Goal: Task Accomplishment & Management: Use online tool/utility

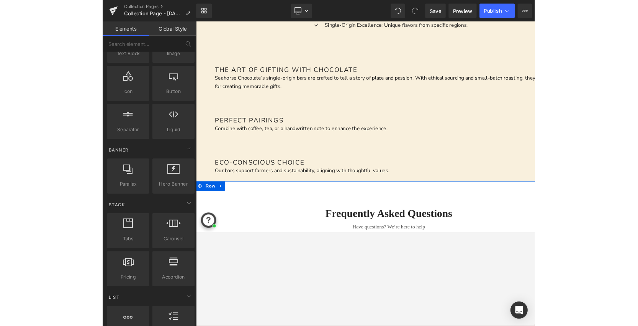
scroll to position [735, 0]
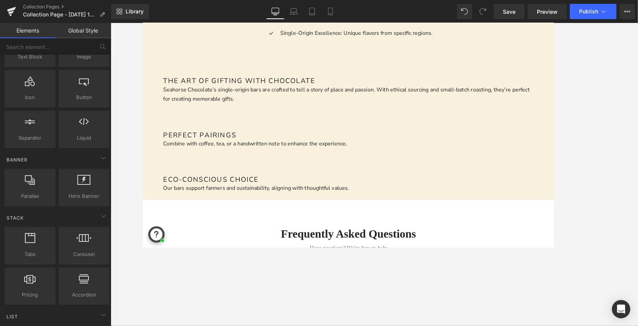
click at [460, 236] on div at bounding box center [374, 174] width 527 height 303
click at [460, 175] on main "Best Chocolate Bars for Gifting in [DATE] Heading Seahorse Chocolate is a singl…" at bounding box center [373, 92] width 463 height 1408
click at [79, 29] on link "Global Style" at bounding box center [84, 30] width 56 height 15
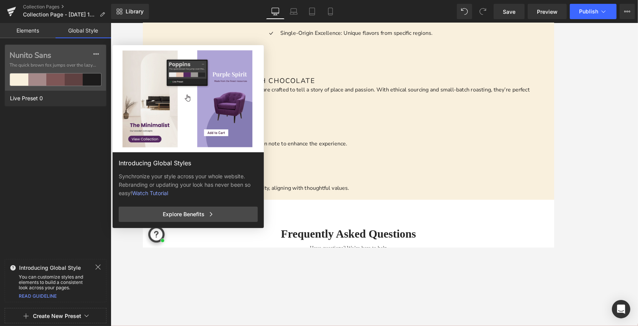
click at [28, 30] on link "Elements" at bounding box center [28, 30] width 56 height 15
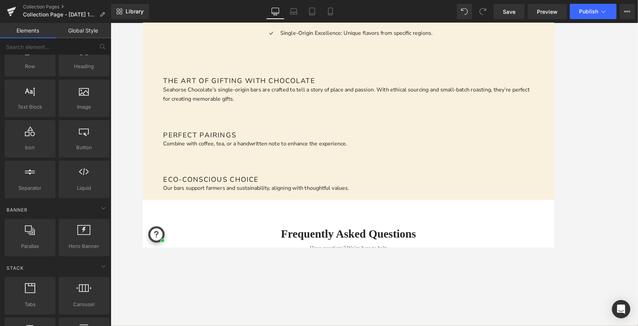
scroll to position [0, 0]
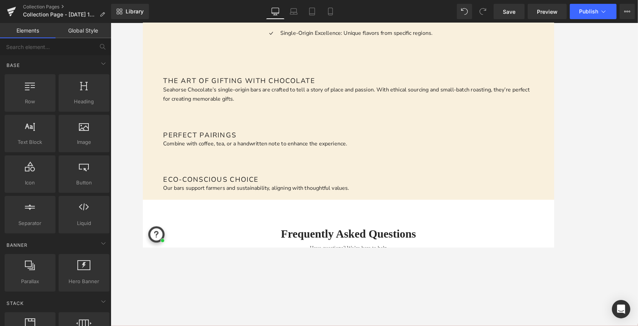
click at [150, 155] on div "Best Chocolate Bars for Gifting in [DATE] Heading Seahorse Chocolate is a singl…" at bounding box center [368, 80] width 452 height 1385
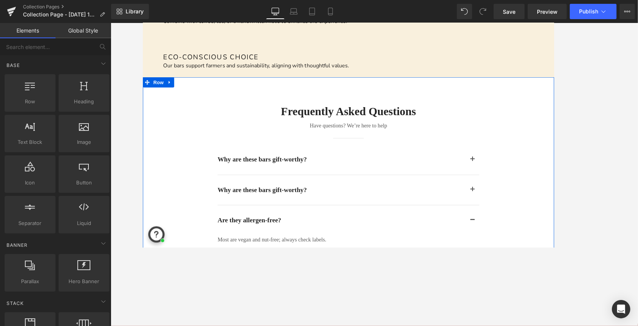
scroll to position [877, 0]
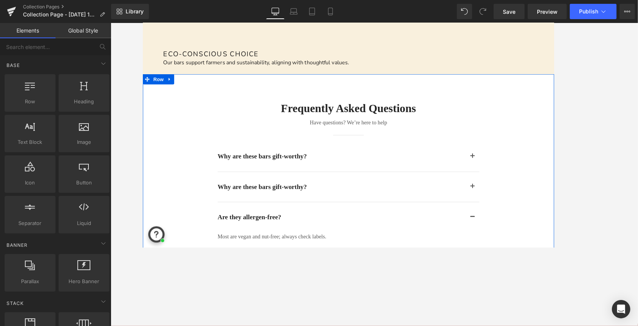
click at [160, 163] on div "Frequently asked questions Heading Have questions? We’re here to help Text Bloc…" at bounding box center [373, 244] width 463 height 288
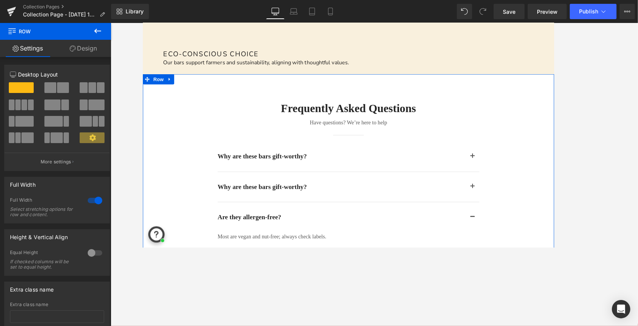
click at [87, 51] on link "Design" at bounding box center [84, 48] width 56 height 17
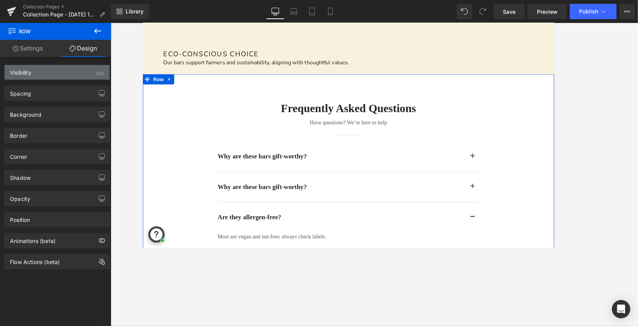
type input "#ffffff"
type input "100"
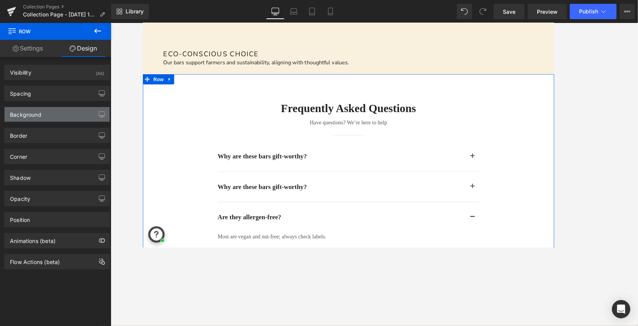
click at [52, 113] on div "Background" at bounding box center [57, 114] width 105 height 15
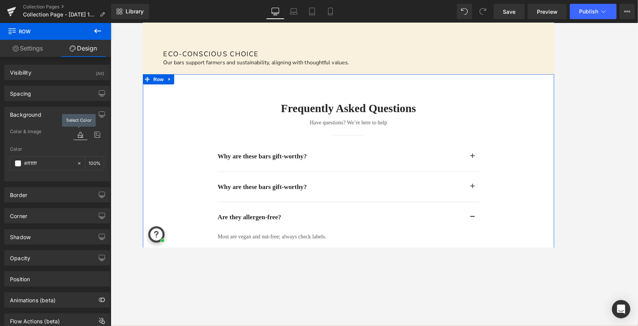
click at [76, 138] on icon at bounding box center [81, 135] width 14 height 10
click at [82, 133] on icon at bounding box center [81, 135] width 14 height 10
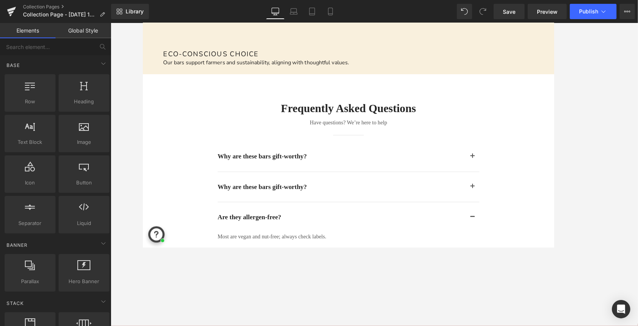
click at [155, 144] on div "Frequently asked questions Heading Have questions? We’re here to help Text Bloc…" at bounding box center [373, 244] width 463 height 288
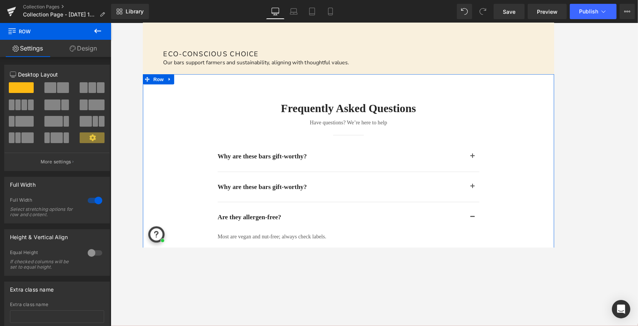
click at [93, 44] on link "Design" at bounding box center [84, 48] width 56 height 17
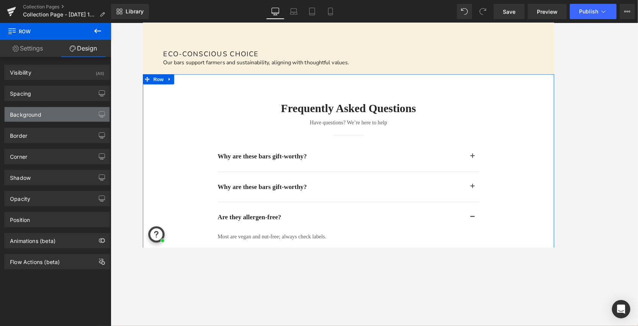
type input "#ffffff"
type input "100"
click at [49, 118] on div "Background" at bounding box center [57, 114] width 105 height 15
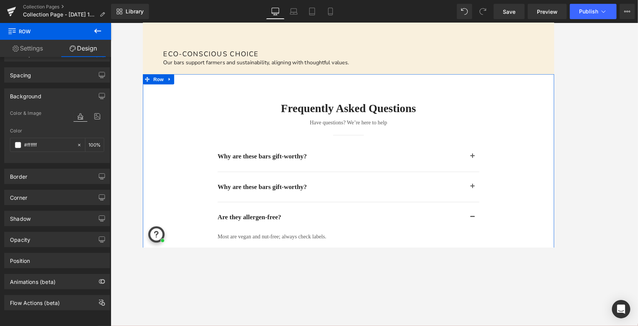
scroll to position [21, 0]
click at [40, 144] on input "#ffffff" at bounding box center [48, 145] width 49 height 8
click at [17, 142] on span at bounding box center [18, 145] width 6 height 6
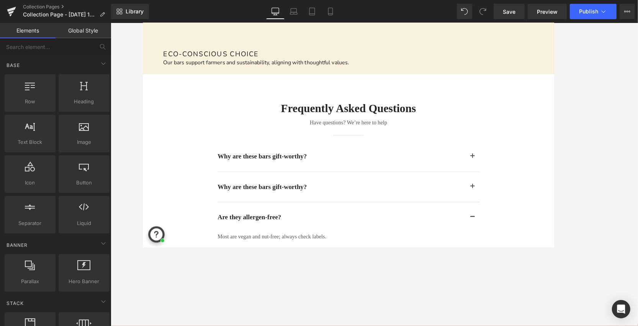
click at [89, 33] on link "Global Style" at bounding box center [84, 30] width 56 height 15
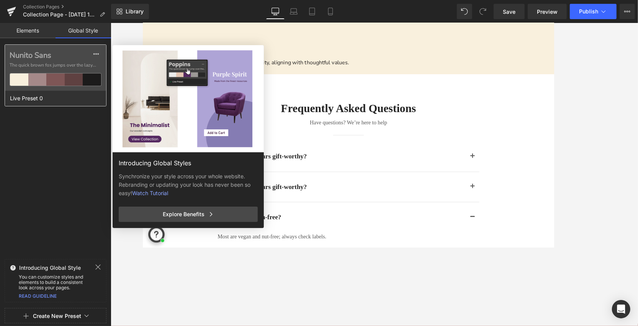
click at [20, 76] on div at bounding box center [19, 80] width 18 height 12
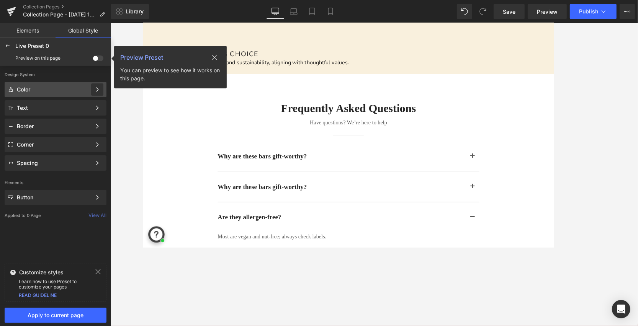
click at [97, 87] on icon at bounding box center [97, 89] width 5 height 5
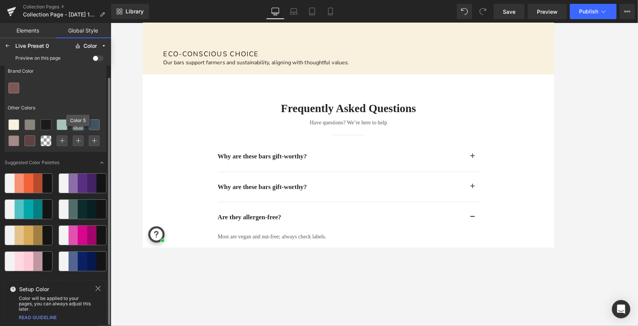
scroll to position [11, 0]
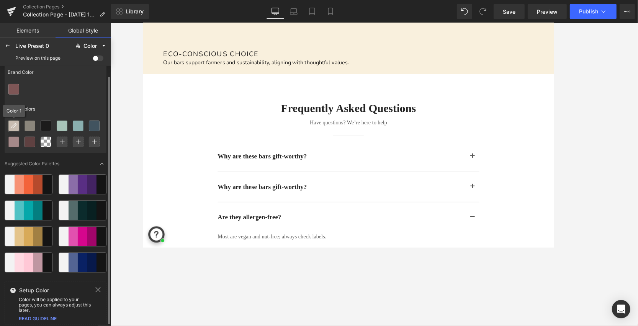
click at [13, 126] on icon at bounding box center [14, 126] width 6 height 6
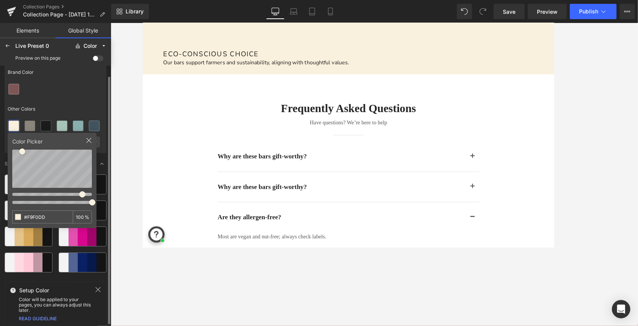
click at [83, 98] on div "Brand Color Other Colors" at bounding box center [56, 109] width 102 height 90
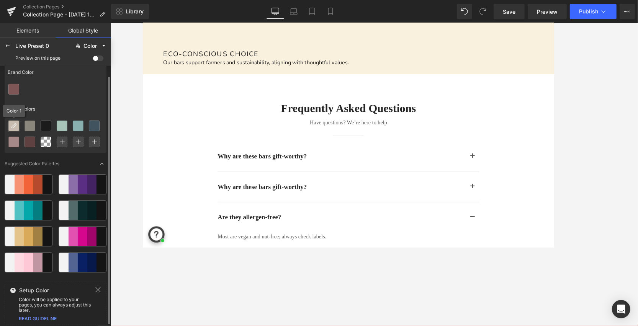
click at [10, 128] on div at bounding box center [14, 126] width 10 height 10
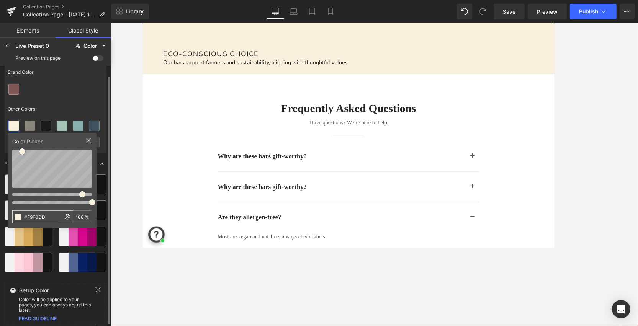
click at [39, 218] on input "#F9F0DD" at bounding box center [37, 217] width 48 height 12
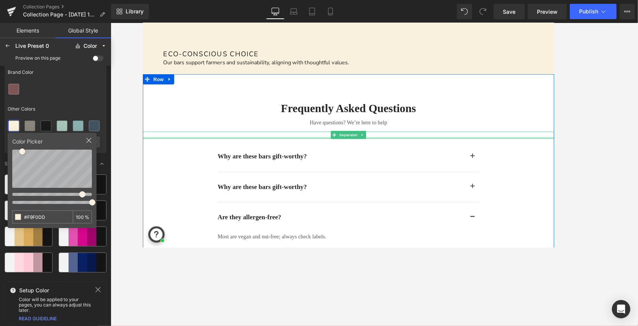
click at [165, 152] on div at bounding box center [373, 153] width 463 height 2
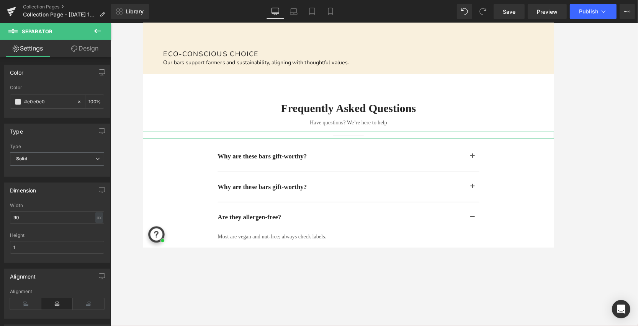
click at [89, 51] on link "Design" at bounding box center [85, 48] width 56 height 17
click at [165, 89] on div "Frequently asked questions Heading Have questions? We’re here to help Text Bloc…" at bounding box center [373, 242] width 463 height 322
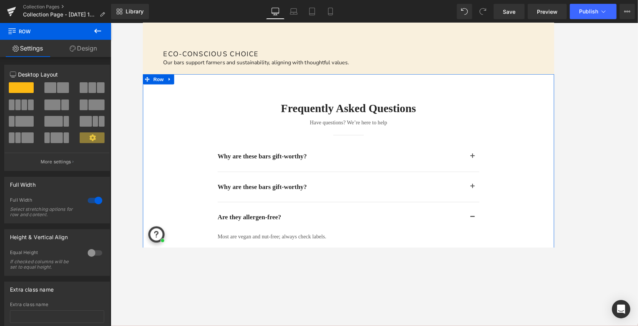
click at [83, 46] on link "Design" at bounding box center [84, 48] width 56 height 17
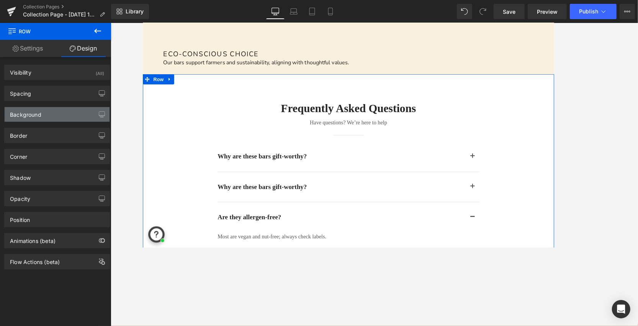
click at [64, 113] on div "Background" at bounding box center [57, 114] width 105 height 15
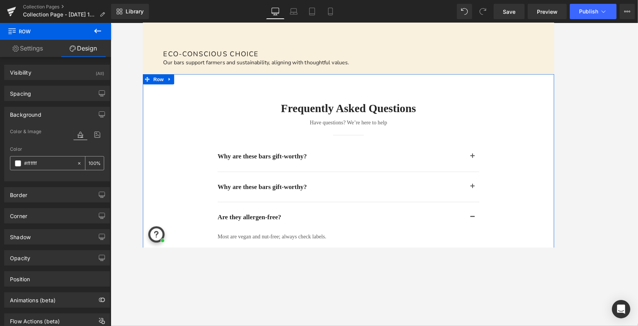
click at [36, 164] on input "#ffffff" at bounding box center [48, 163] width 49 height 8
paste input "F9F0DD"
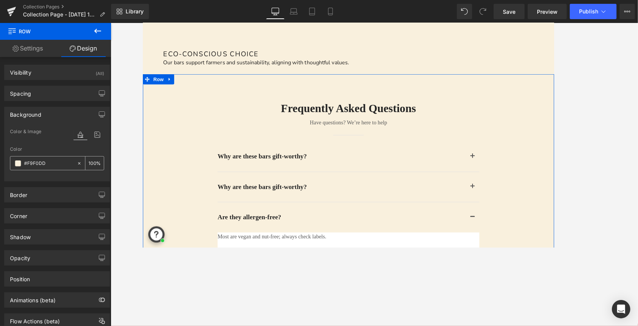
type input "#F9F0DD"
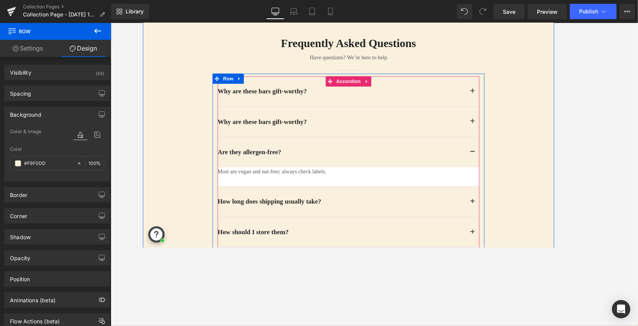
scroll to position [951, 0]
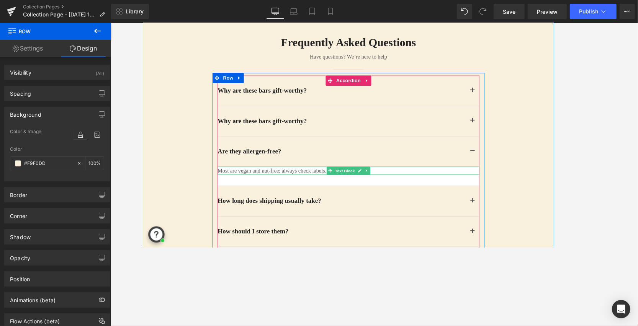
click at [411, 190] on p "Most are vegan and nut-free; always check labels." at bounding box center [355, 189] width 257 height 9
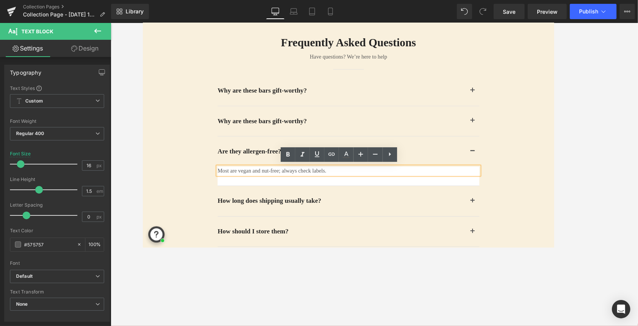
click at [427, 198] on article "Most are vegan and nut-free; always check labels. Text Block" at bounding box center [374, 196] width 295 height 22
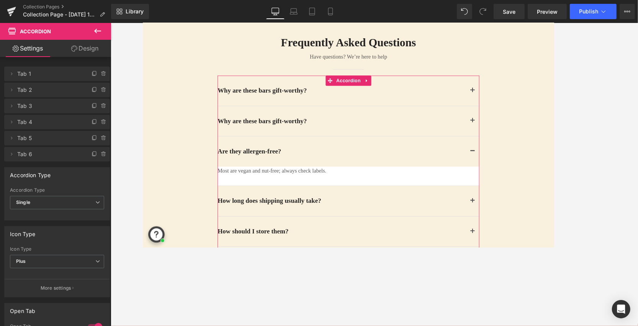
click at [96, 52] on link "Design" at bounding box center [85, 48] width 56 height 17
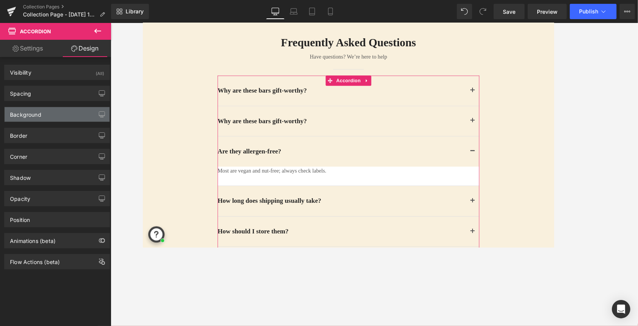
click at [77, 116] on div "Background" at bounding box center [57, 114] width 105 height 15
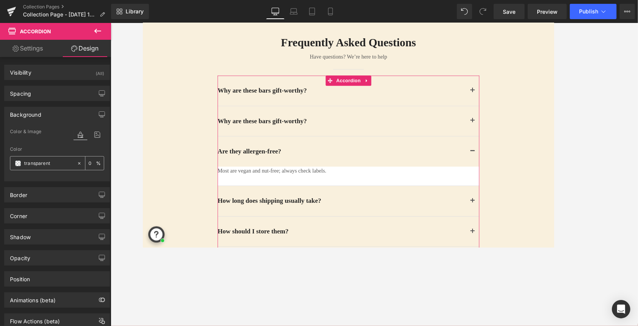
click at [49, 161] on input "transparent" at bounding box center [48, 163] width 49 height 8
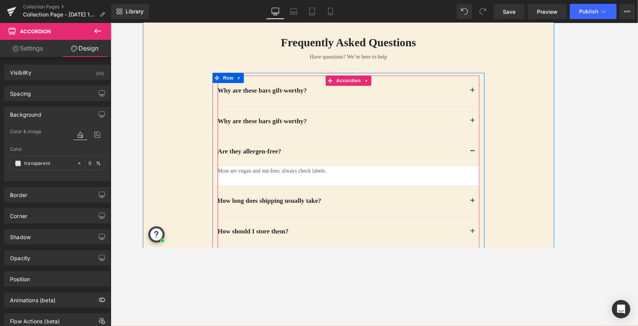
click at [460, 133] on button "button" at bounding box center [513, 134] width 15 height 34
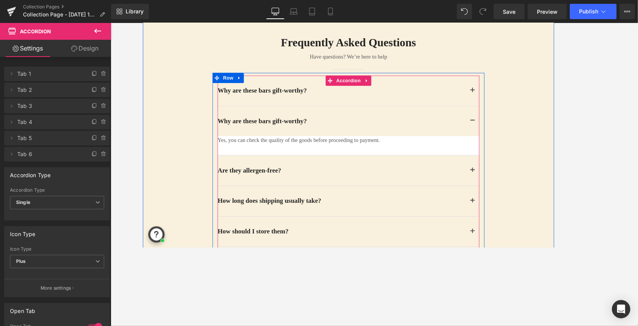
click at [460, 130] on button "button" at bounding box center [513, 134] width 15 height 34
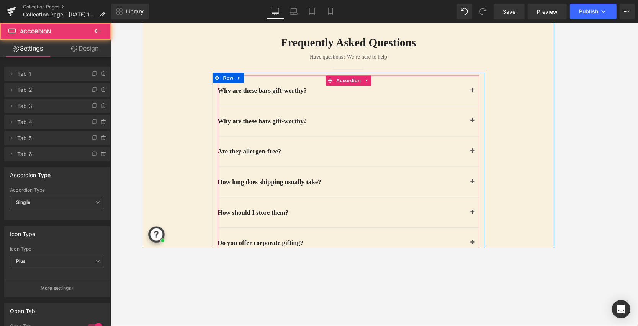
click at [460, 94] on button "button" at bounding box center [513, 99] width 15 height 34
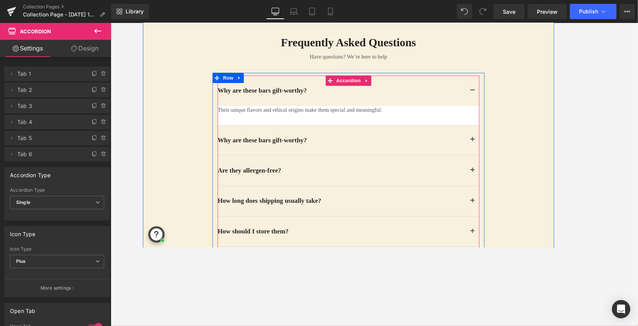
click at [460, 127] on article "Their unique flavors and ethical origins make them special and meaningful. Text…" at bounding box center [374, 127] width 295 height 22
click at [460, 128] on article "Their unique flavors and ethical origins make them special and meaningful. Text…" at bounding box center [374, 127] width 295 height 22
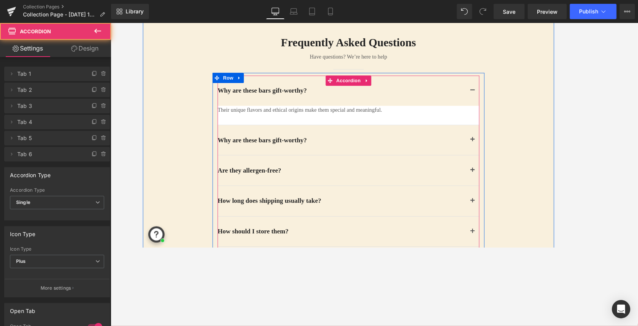
click at [460, 128] on article "Their unique flavors and ethical origins make them special and meaningful. Text…" at bounding box center [374, 127] width 295 height 22
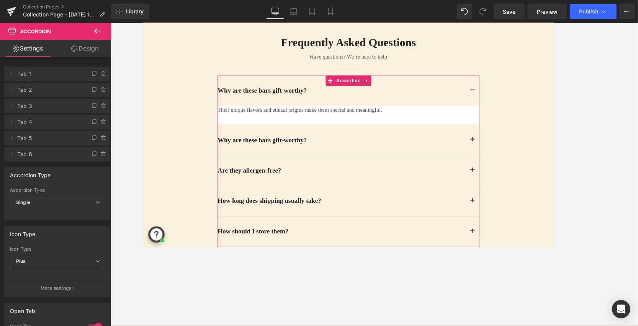
click at [88, 51] on link "Design" at bounding box center [85, 48] width 56 height 17
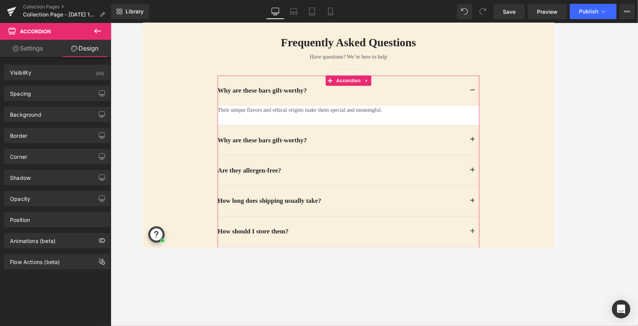
type input "transparent"
type input "0"
click at [67, 117] on div "Background" at bounding box center [57, 114] width 105 height 15
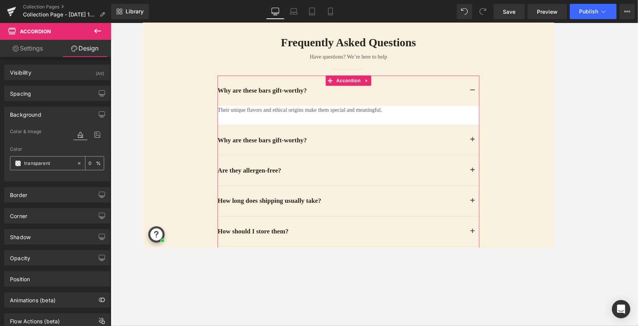
click at [46, 161] on input "transparent" at bounding box center [48, 163] width 49 height 8
paste input "#F9F0DD"
type input "#F9F0DD"
type input "100"
type input "#F9F0DD"
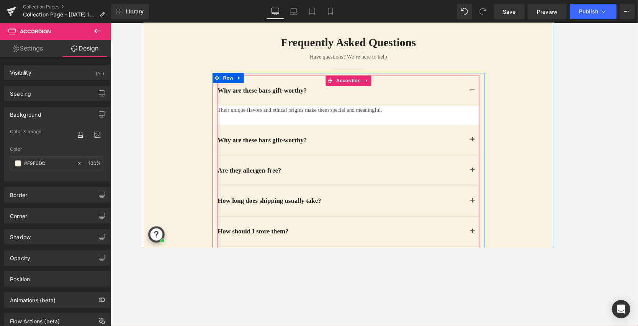
click at [296, 166] on div "Why are these bars gift-worthy? Heading" at bounding box center [374, 155] width 295 height 34
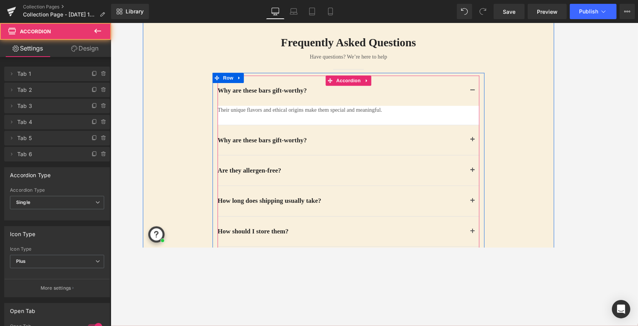
click at [296, 166] on div "Why are these bars gift-worthy? Heading" at bounding box center [374, 155] width 295 height 34
click at [460, 146] on button "button" at bounding box center [513, 155] width 15 height 34
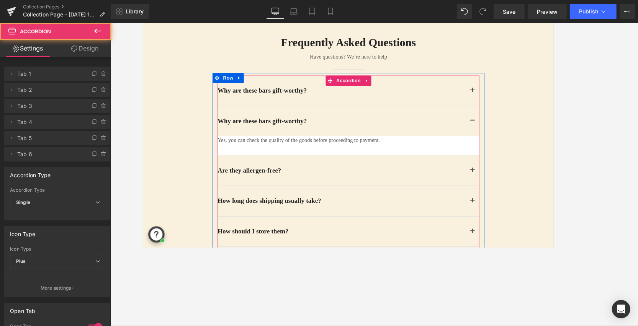
click at [460, 93] on button "button" at bounding box center [513, 99] width 15 height 34
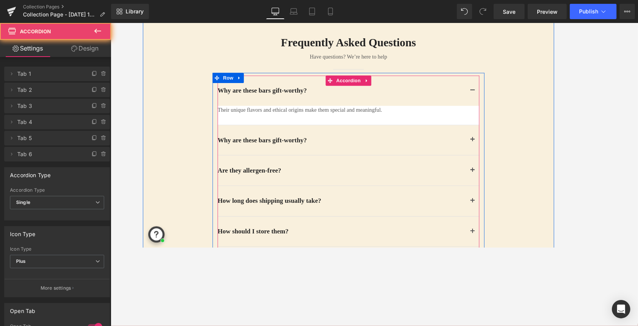
click at [436, 128] on article "Their unique flavors and ethical origins make them special and meaningful. Text…" at bounding box center [374, 127] width 295 height 22
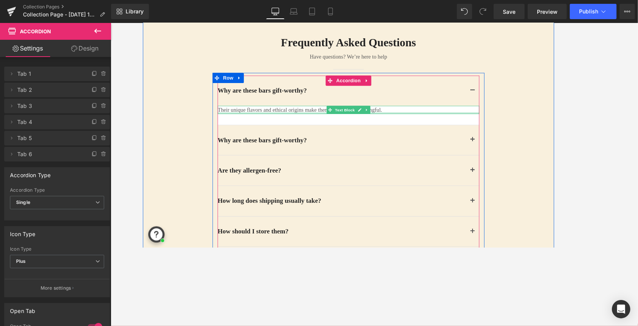
click at [436, 124] on div at bounding box center [374, 125] width 295 height 2
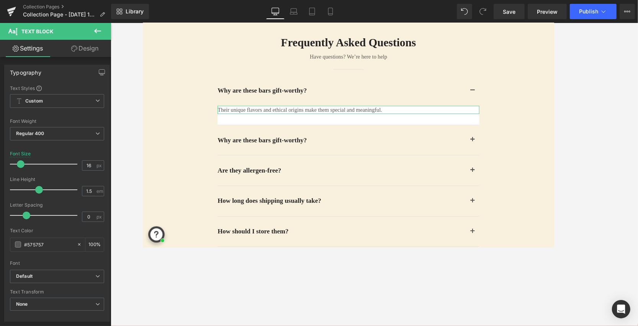
click at [87, 47] on link "Design" at bounding box center [85, 48] width 56 height 17
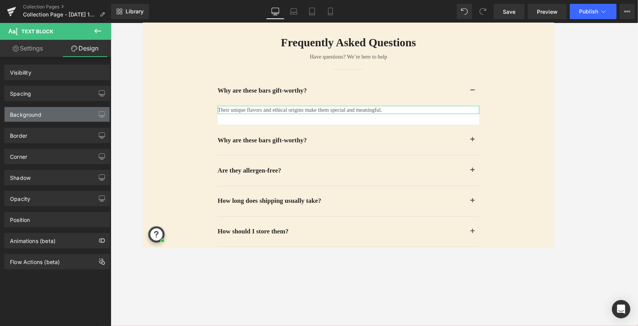
click at [58, 115] on div "Background" at bounding box center [57, 114] width 105 height 15
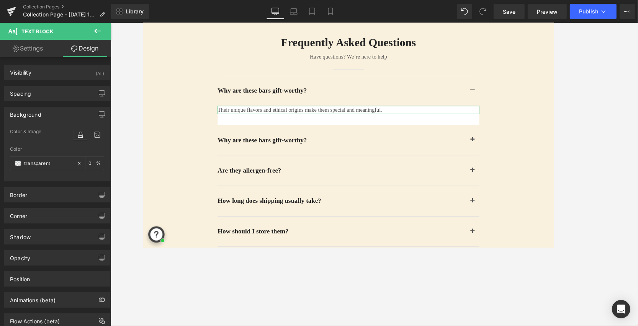
type input "transparent"
type input "0"
click at [46, 164] on input "transparent" at bounding box center [48, 163] width 49 height 8
click at [45, 164] on input "transparent" at bounding box center [48, 163] width 49 height 8
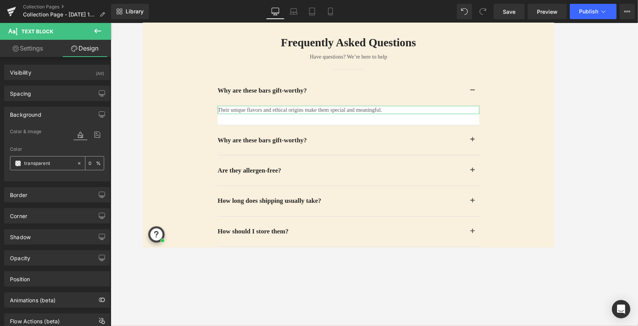
paste input "#F9F0DD"
type input "#F9F0DD"
type input "100"
type input "#F9F0DD"
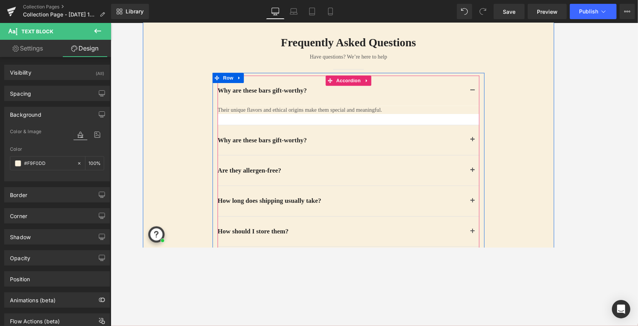
click at [419, 131] on article "Their unique flavors and ethical origins make them special and meaningful. Text…" at bounding box center [374, 127] width 295 height 22
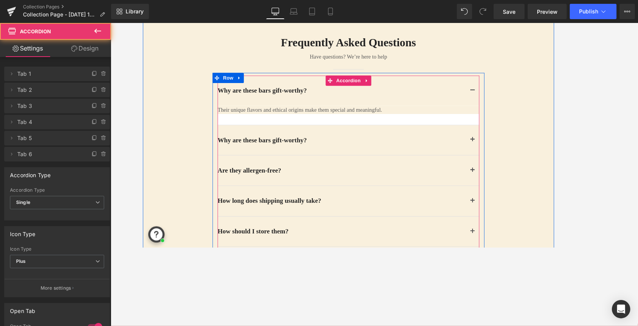
click at [419, 133] on article "Their unique flavors and ethical origins make them special and meaningful. Text…" at bounding box center [374, 127] width 295 height 22
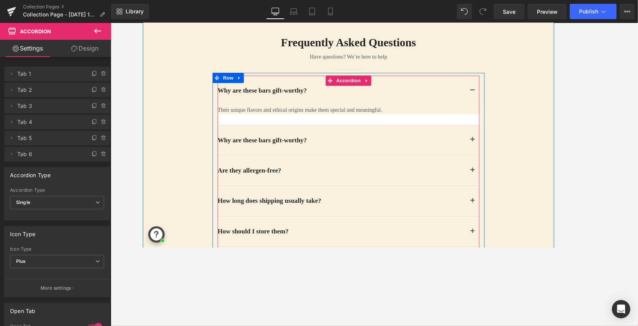
click at [419, 133] on article "Their unique flavors and ethical origins make them special and meaningful. Text…" at bounding box center [374, 127] width 295 height 22
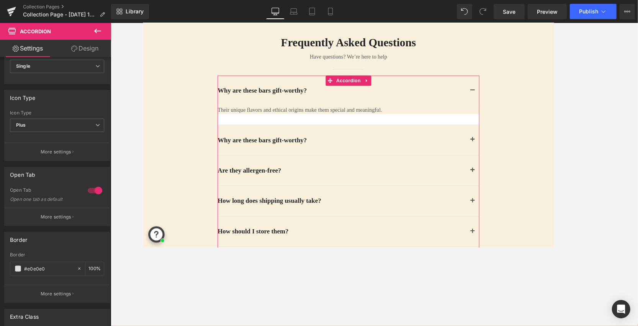
scroll to position [214, 0]
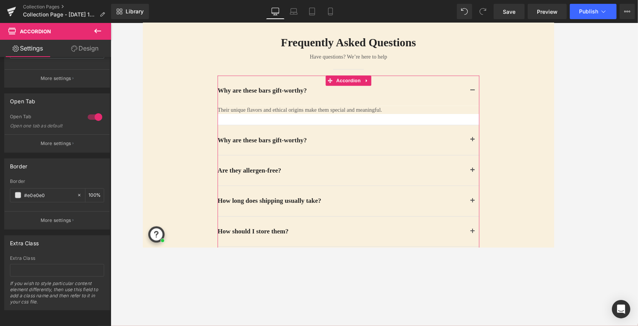
click at [76, 51] on icon at bounding box center [74, 49] width 6 height 6
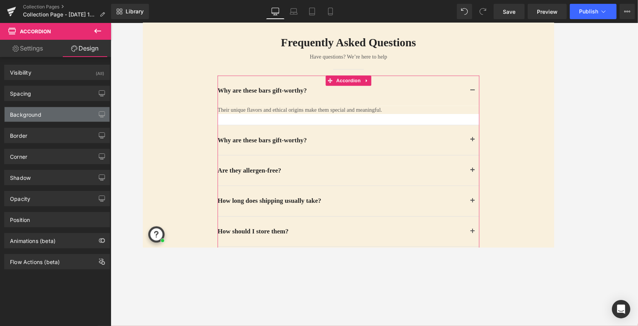
click at [33, 116] on div "Background" at bounding box center [25, 112] width 31 height 11
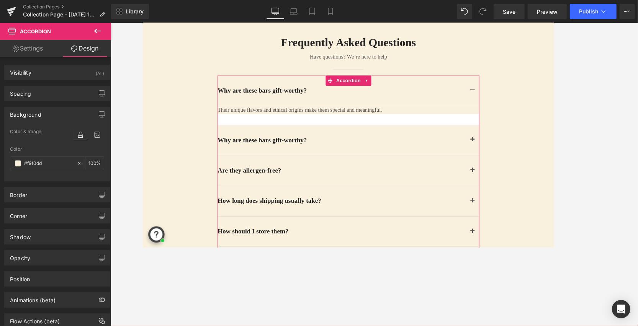
click at [45, 48] on link "Settings" at bounding box center [28, 48] width 56 height 17
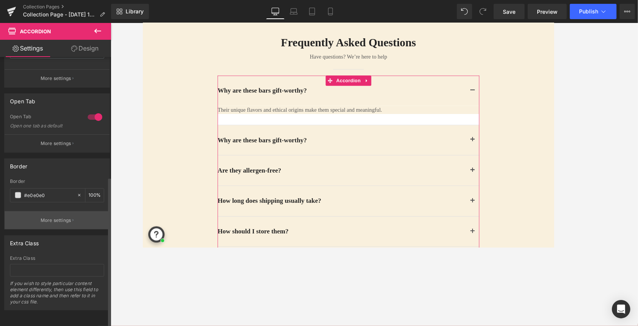
click at [56, 217] on p "More settings" at bounding box center [56, 220] width 31 height 7
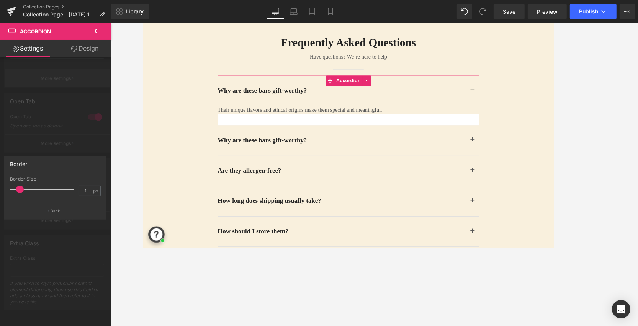
click at [75, 76] on div at bounding box center [55, 176] width 111 height 307
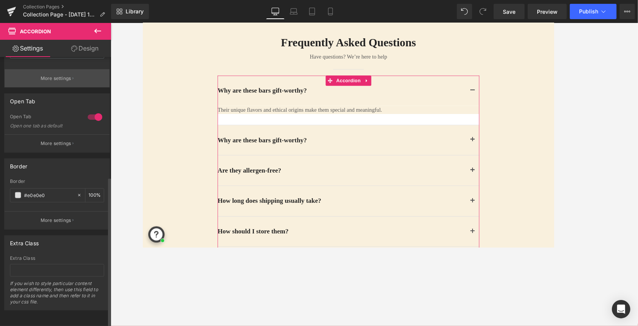
scroll to position [0, 0]
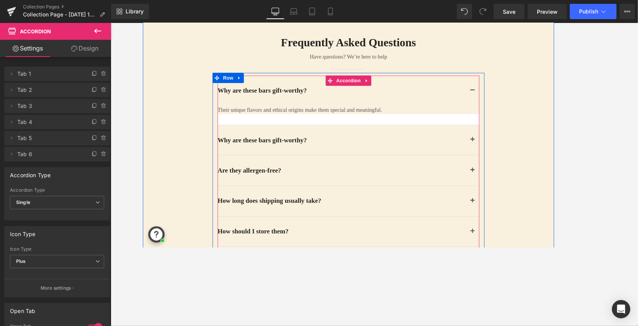
click at [372, 134] on article "Their unique flavors and ethical origins make them special and meaningful. Text…" at bounding box center [374, 127] width 295 height 22
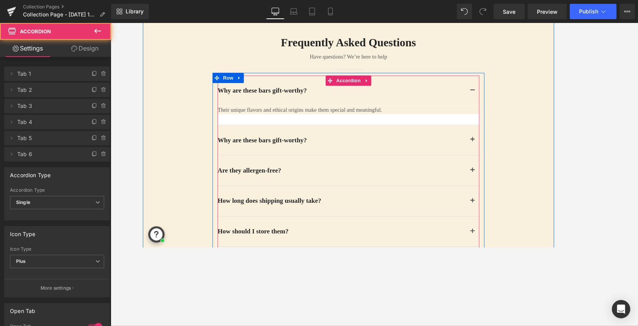
click at [372, 134] on article "Their unique flavors and ethical origins make them special and meaningful. Text…" at bounding box center [374, 127] width 295 height 22
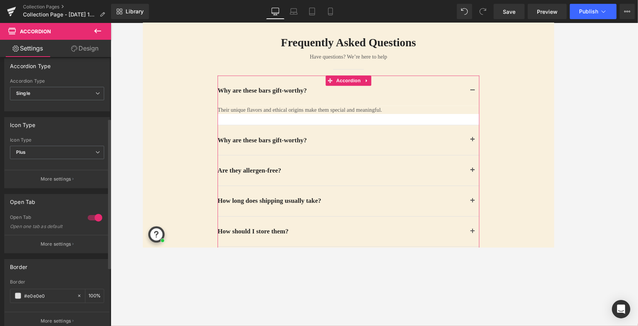
scroll to position [109, 0]
click at [64, 246] on button "More settings" at bounding box center [57, 244] width 105 height 18
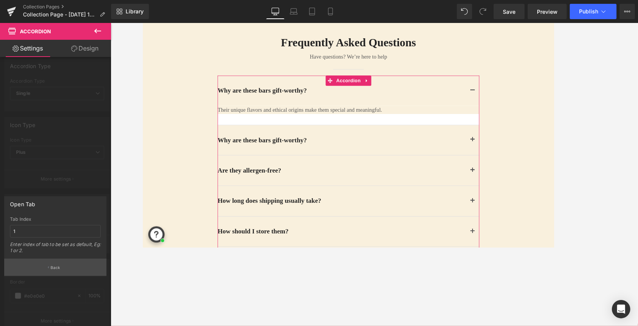
click at [59, 265] on p "Back" at bounding box center [56, 268] width 10 height 6
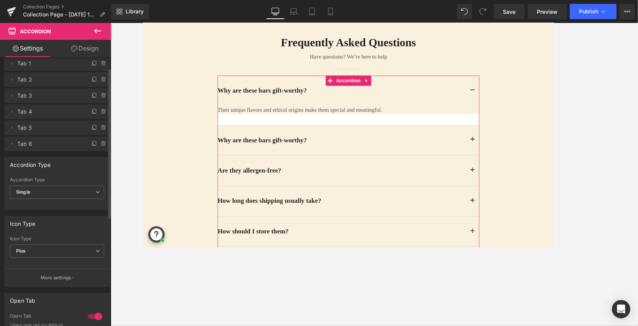
scroll to position [0, 0]
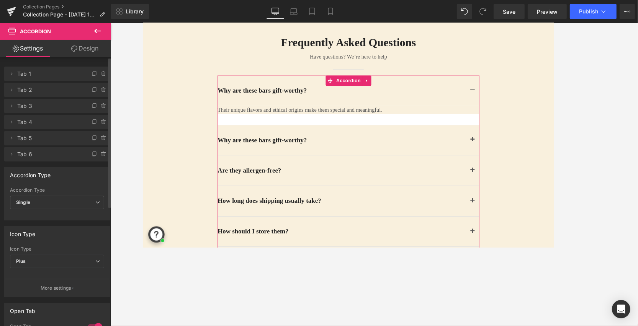
click at [73, 207] on span "Single" at bounding box center [57, 202] width 94 height 13
click at [67, 187] on div "Accordion Type Multiple Single Accordion Type Single Multiple Single" at bounding box center [57, 193] width 106 height 53
click at [12, 76] on icon at bounding box center [11, 74] width 6 height 6
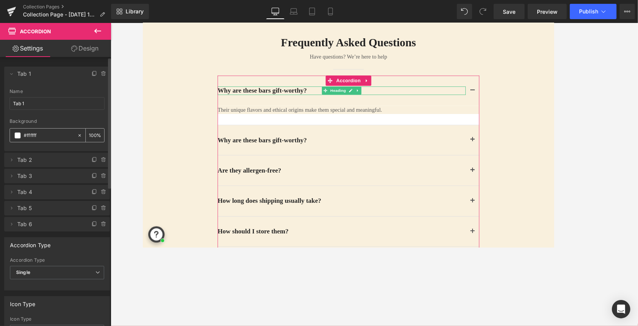
click at [38, 135] on input "#ffffff" at bounding box center [49, 135] width 50 height 8
paste input "F9F0DD"
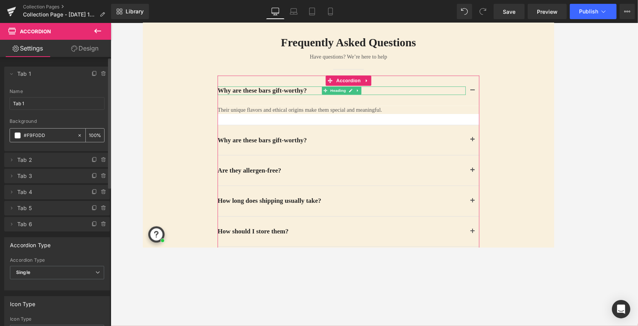
type input "#F9F0DD"
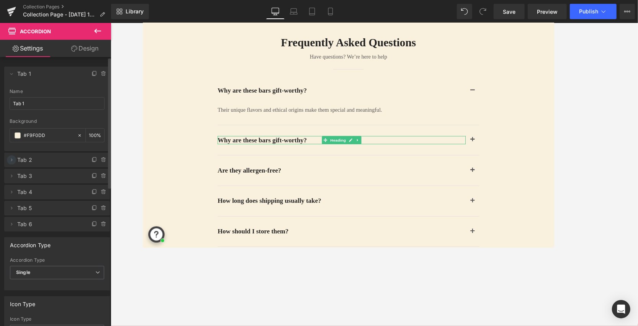
click at [11, 159] on icon at bounding box center [11, 160] width 6 height 6
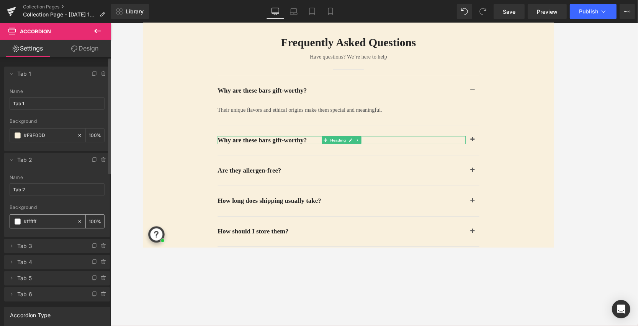
click at [43, 226] on div "#ffffff" at bounding box center [43, 221] width 67 height 13
click at [41, 219] on input "#ffffff" at bounding box center [49, 222] width 50 height 8
paste input "F9F0DD"
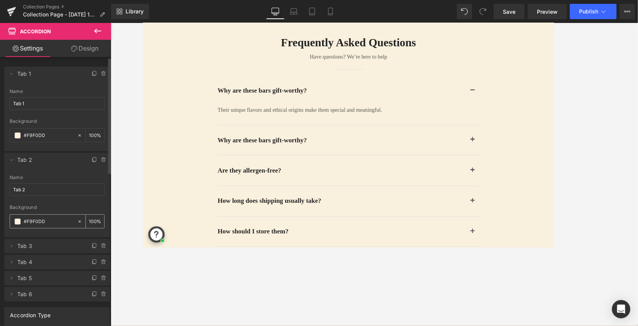
type input "#F9F0DD"
click at [12, 249] on li "Delete Cancel Tab 3 Tab 3 Name Tab 3 #FFFFFF Background #ffffff 100 %" at bounding box center [57, 246] width 106 height 15
click at [11, 246] on icon at bounding box center [12, 246] width 2 height 3
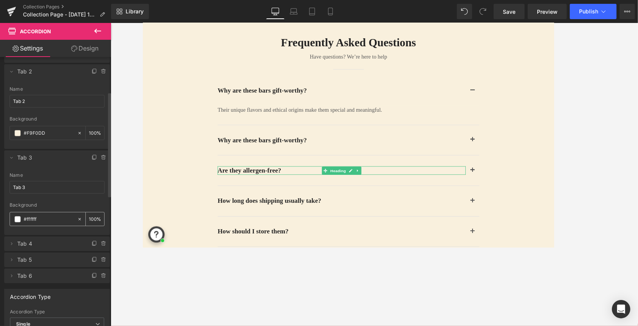
click at [38, 219] on input "#ffffff" at bounding box center [49, 219] width 50 height 8
paste input "F9F0DD"
type input "#F9F0DD"
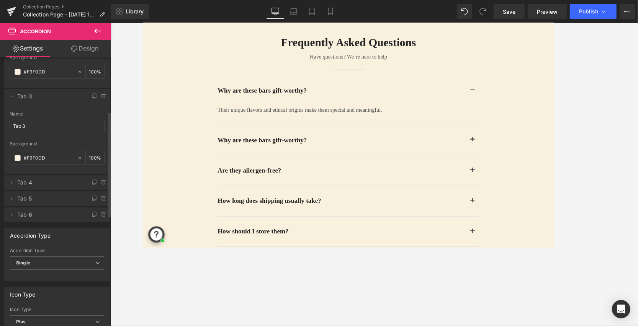
scroll to position [139, 0]
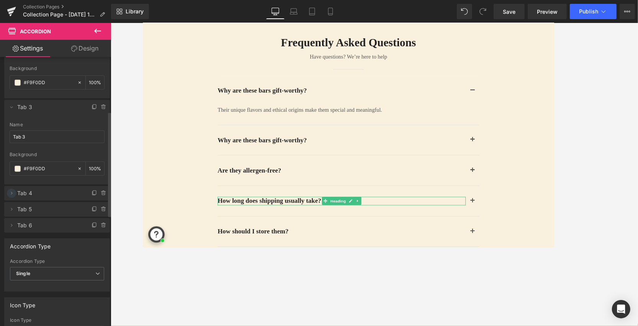
click at [13, 194] on icon at bounding box center [11, 193] width 6 height 6
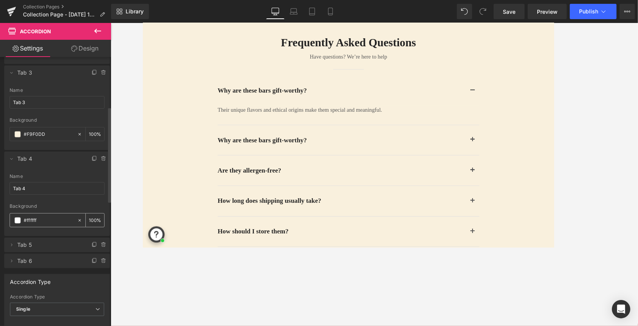
scroll to position [177, 0]
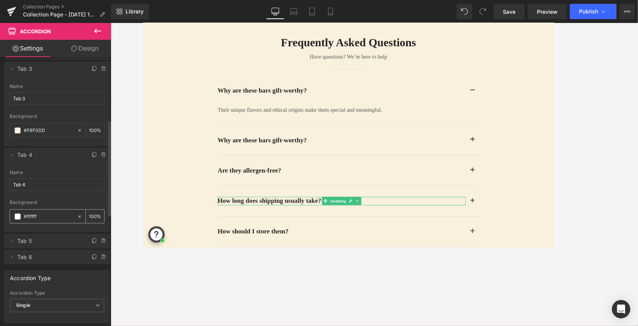
click at [30, 216] on input "#ffffff" at bounding box center [49, 217] width 50 height 8
paste input "F9F0DD"
type input "#F9F0DD"
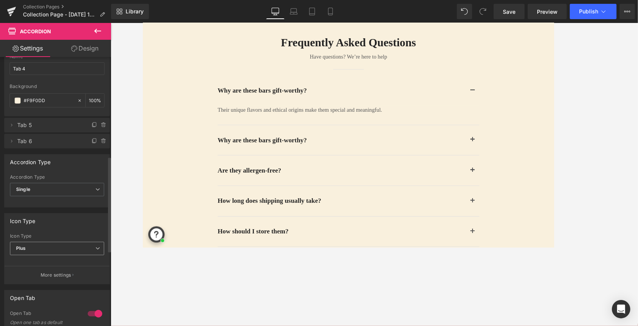
scroll to position [265, 0]
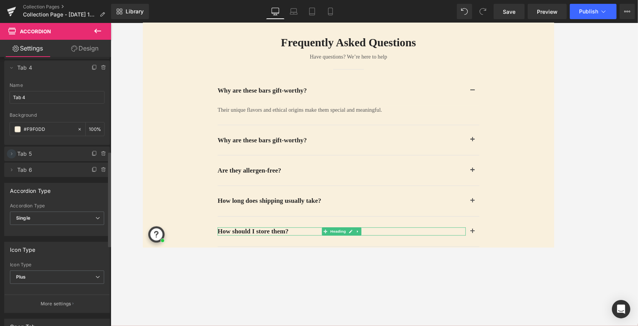
click at [13, 152] on icon at bounding box center [11, 154] width 6 height 6
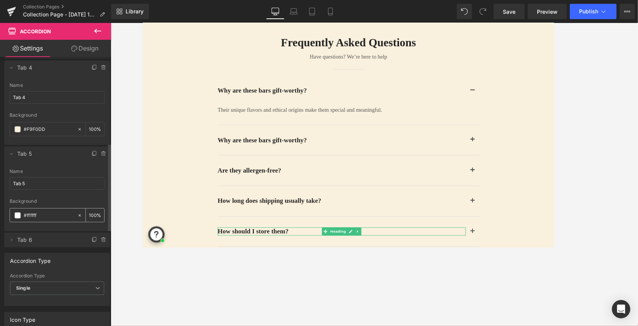
click at [34, 211] on input "#ffffff" at bounding box center [49, 215] width 50 height 8
paste input "F9F0DD"
type input "#F9F0DD"
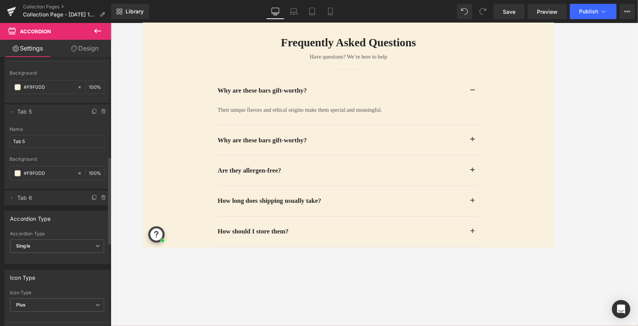
scroll to position [305, 0]
click at [13, 198] on icon at bounding box center [11, 200] width 6 height 6
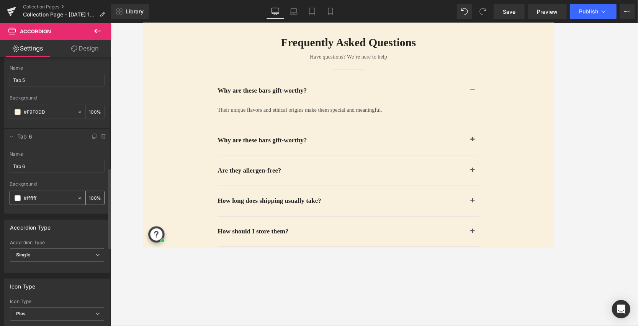
click at [32, 197] on input "#ffffff" at bounding box center [49, 198] width 50 height 8
paste input "F9F0DD"
type input "#F9F0DD"
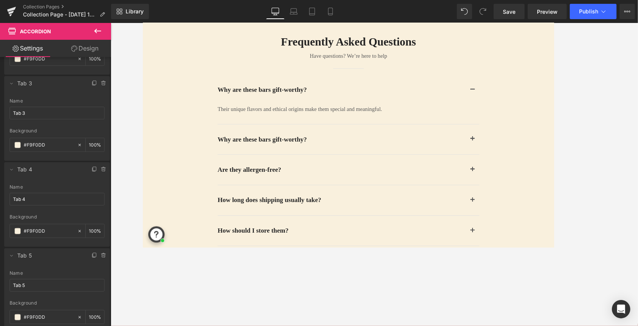
scroll to position [952, 0]
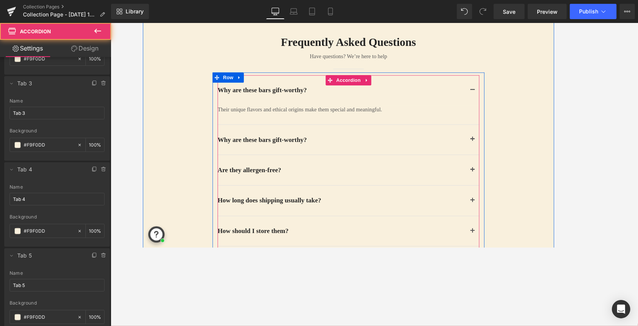
click at [460, 155] on button "button" at bounding box center [513, 155] width 15 height 34
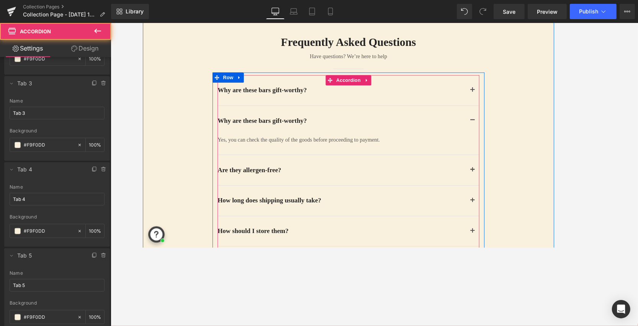
click at [460, 191] on span "button" at bounding box center [514, 191] width 0 height 0
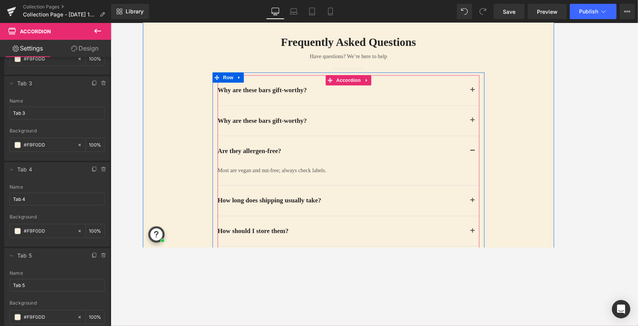
click at [460, 224] on button "button" at bounding box center [513, 223] width 15 height 34
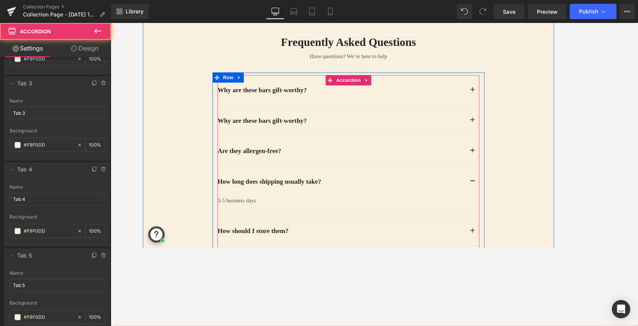
click at [460, 253] on button "button" at bounding box center [513, 258] width 15 height 34
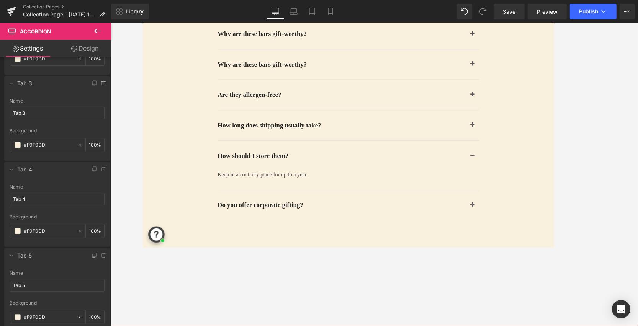
click at [460, 233] on button "button" at bounding box center [513, 229] width 15 height 34
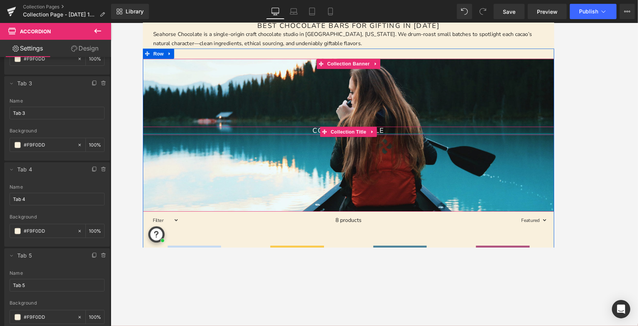
scroll to position [108, 0]
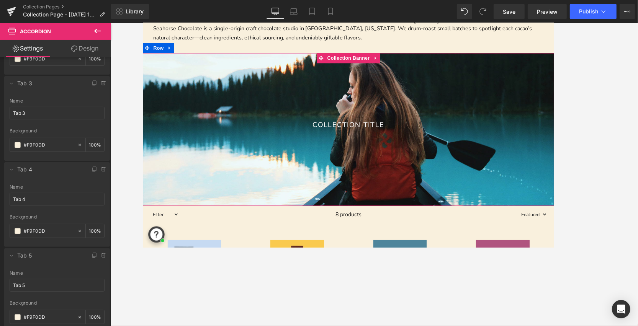
click at [460, 197] on div at bounding box center [373, 143] width 463 height 172
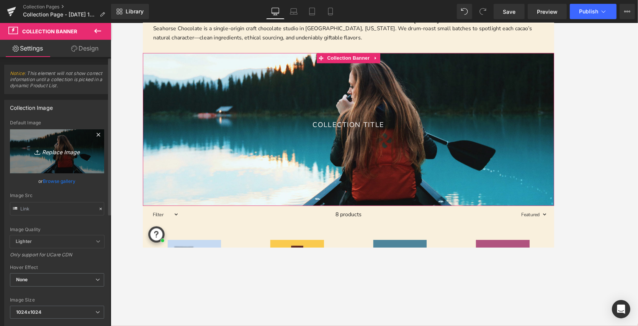
click at [59, 154] on icon "Replace Image" at bounding box center [56, 152] width 61 height 10
type input "C:\fakepath\Simple image based business facebook banner.jpg"
